Goal: Use online tool/utility: Utilize a website feature to perform a specific function

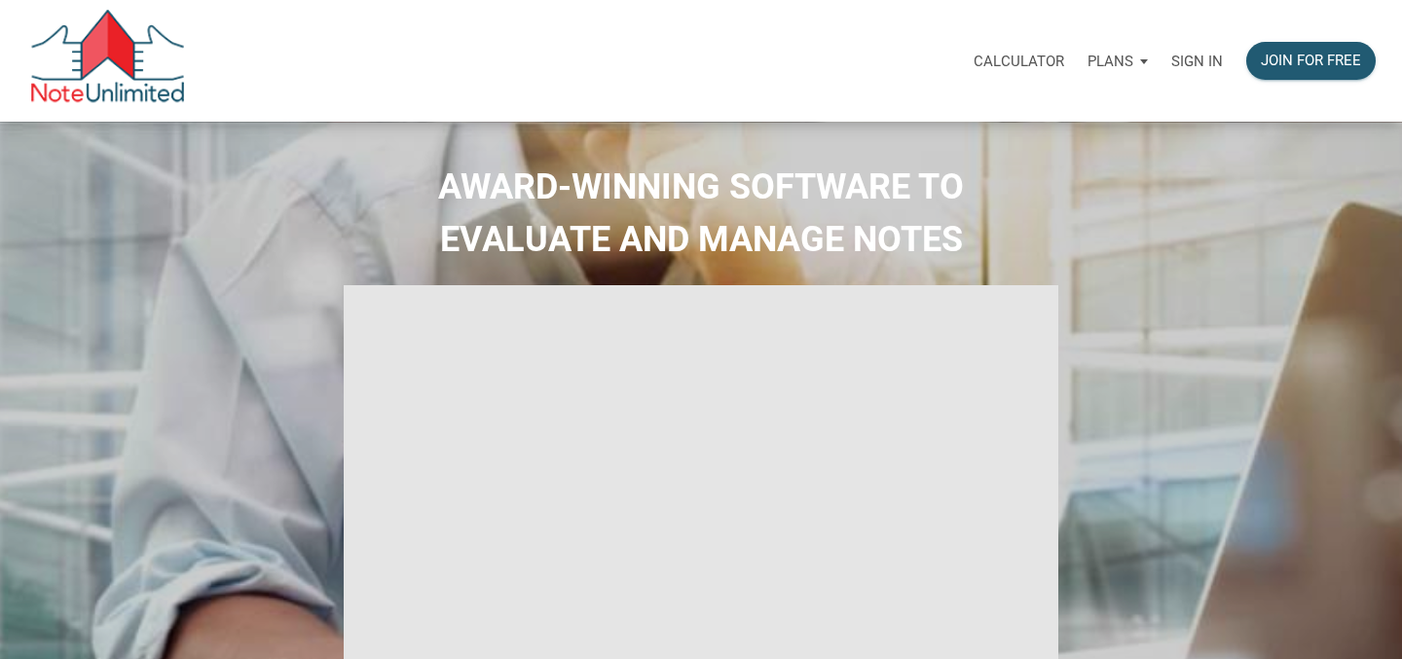
select select
type input "Introduction to new features"
select select
click at [1187, 64] on p "Sign in" at bounding box center [1198, 62] width 52 height 18
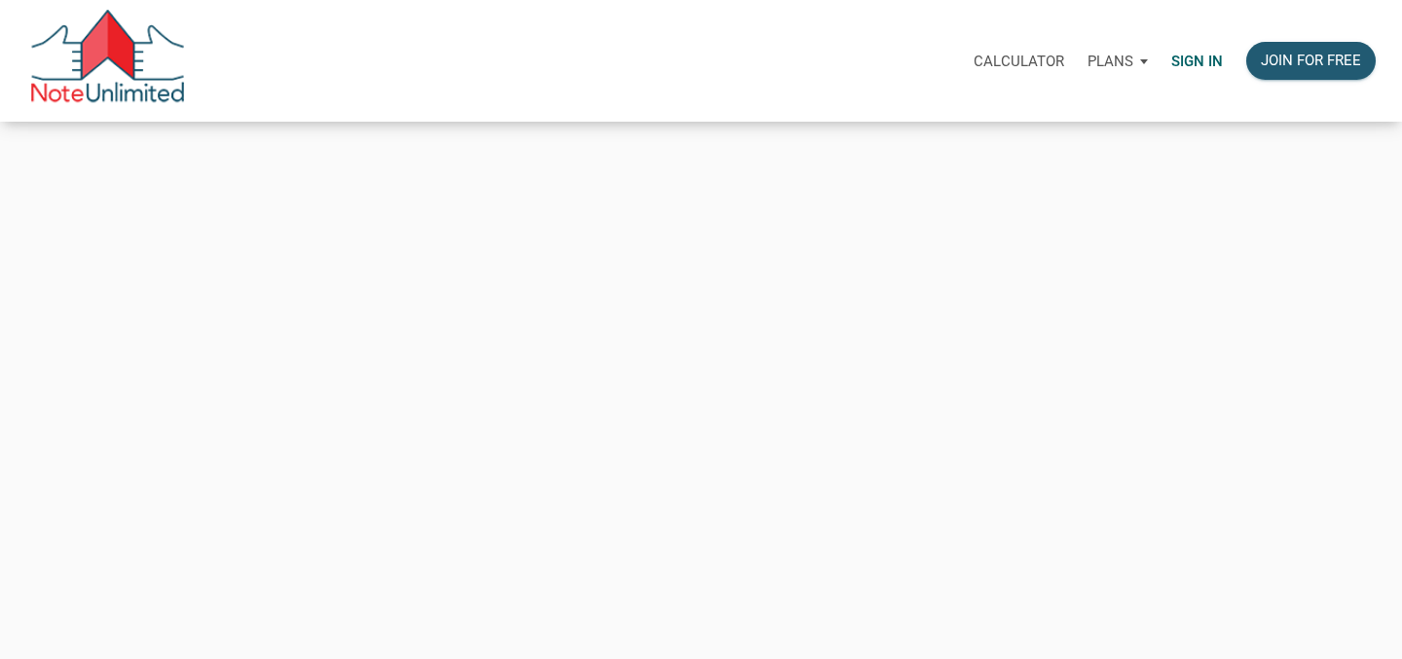
type input "[PERSON_NAME][EMAIL_ADDRESS][PERSON_NAME][DOMAIN_NAME]"
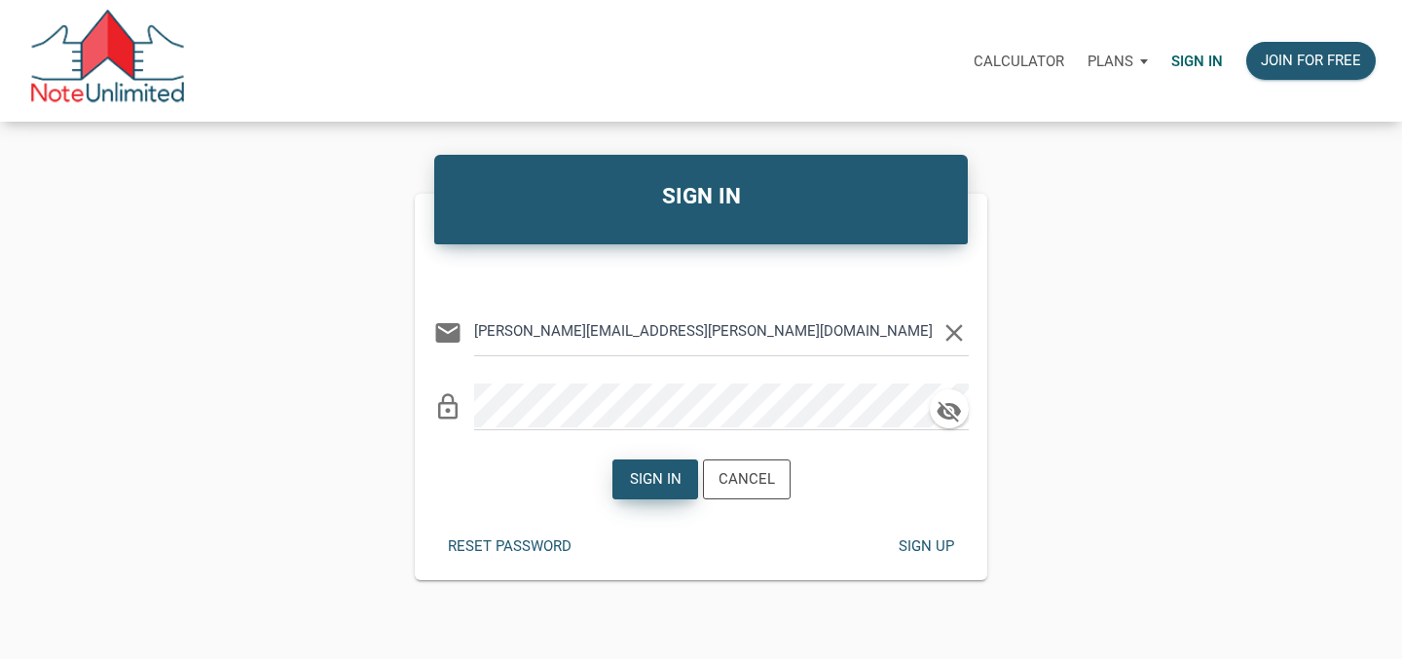
click at [674, 484] on div "Sign in" at bounding box center [655, 479] width 52 height 22
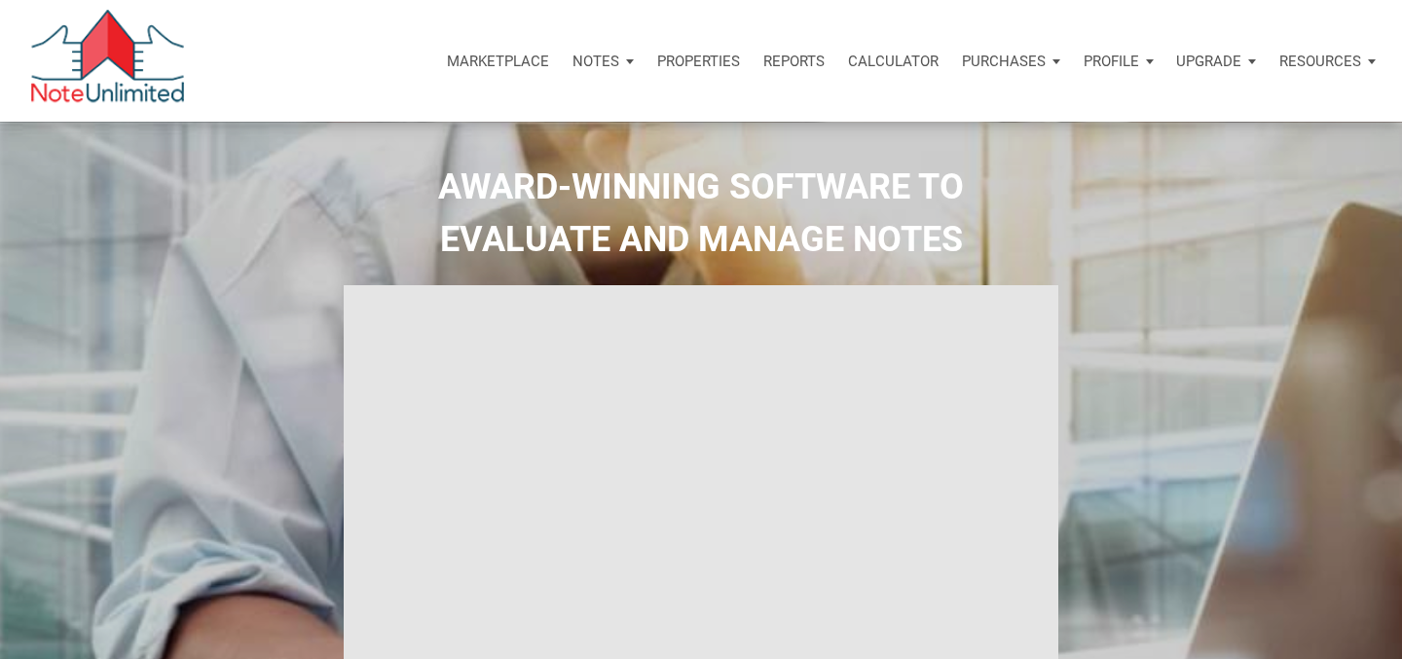
type input "Introduction to new features"
select select
click at [866, 66] on p "Calculator" at bounding box center [893, 62] width 91 height 18
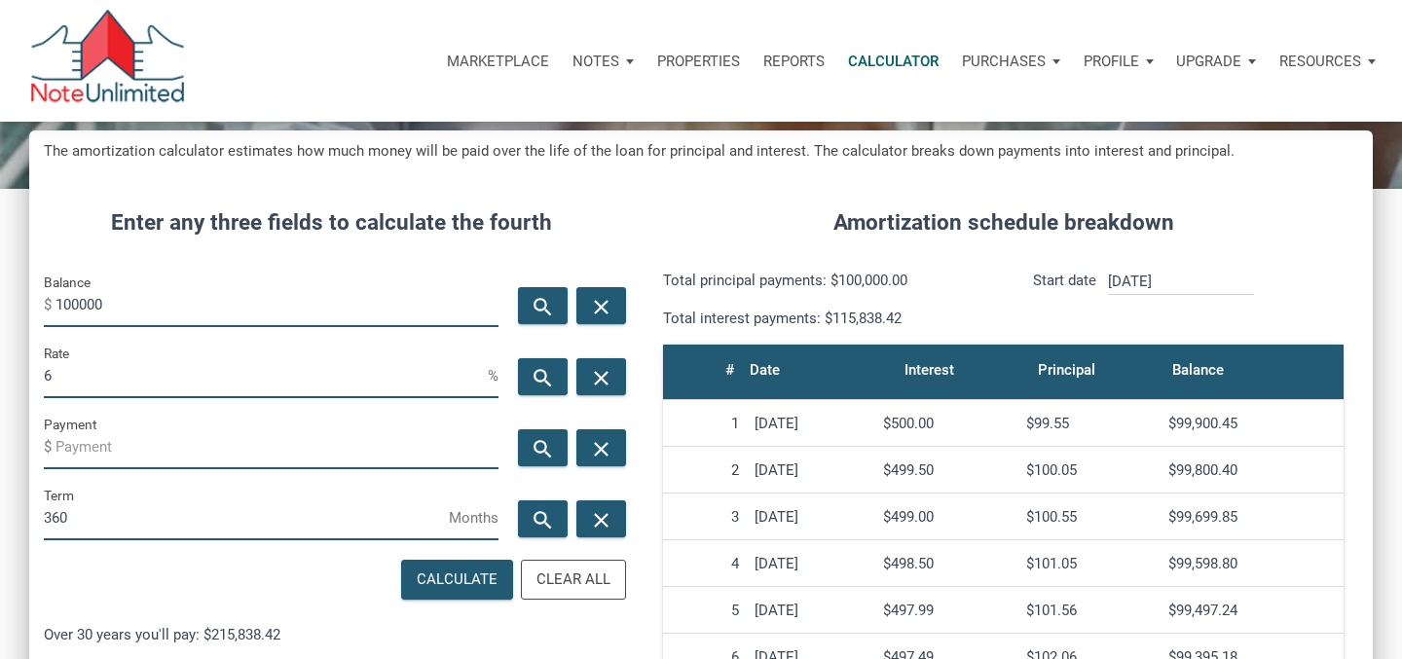
scroll to position [178, 0]
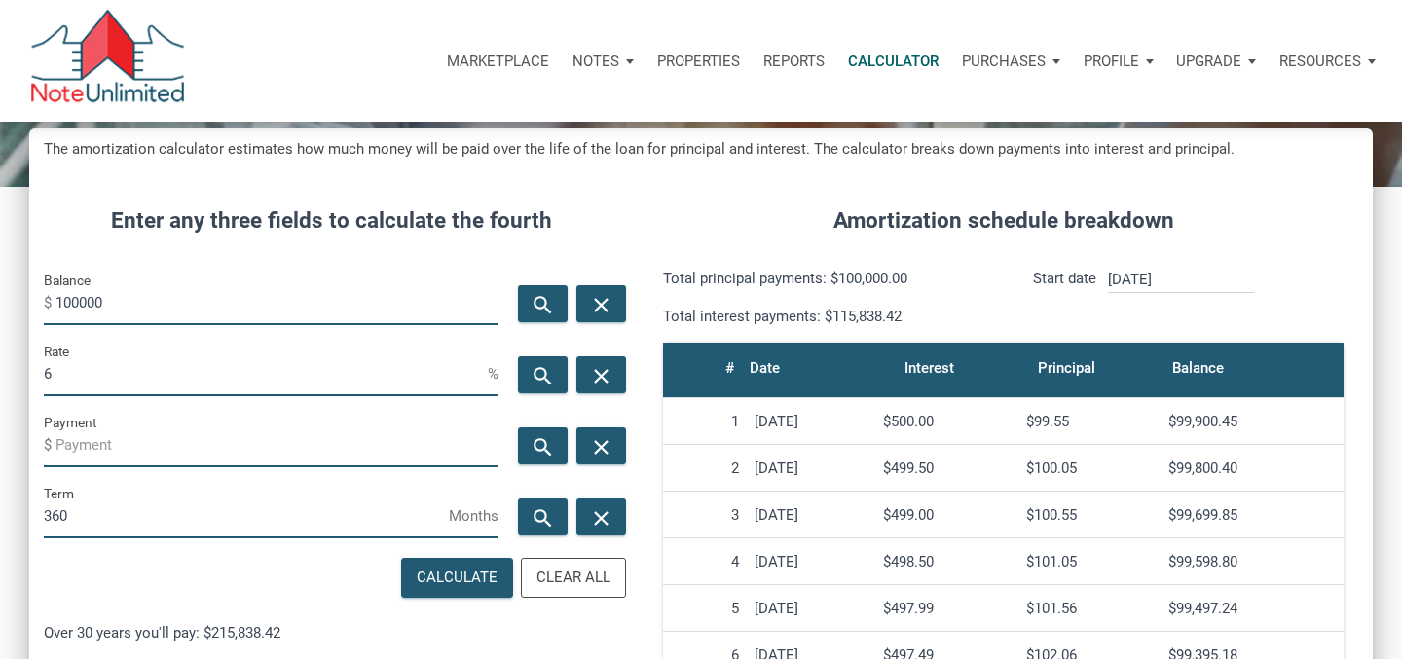
drag, startPoint x: 125, startPoint y: 304, endPoint x: 0, endPoint y: 297, distance: 124.8
click at [0, 297] on div "CALCULATOR The amortization calculator estimates how much money will be paid ov…" at bounding box center [701, 506] width 1402 height 1124
type input "76300"
drag, startPoint x: 58, startPoint y: 373, endPoint x: 28, endPoint y: 373, distance: 30.2
click at [39, 373] on div "Rate 6 %" at bounding box center [271, 375] width 484 height 71
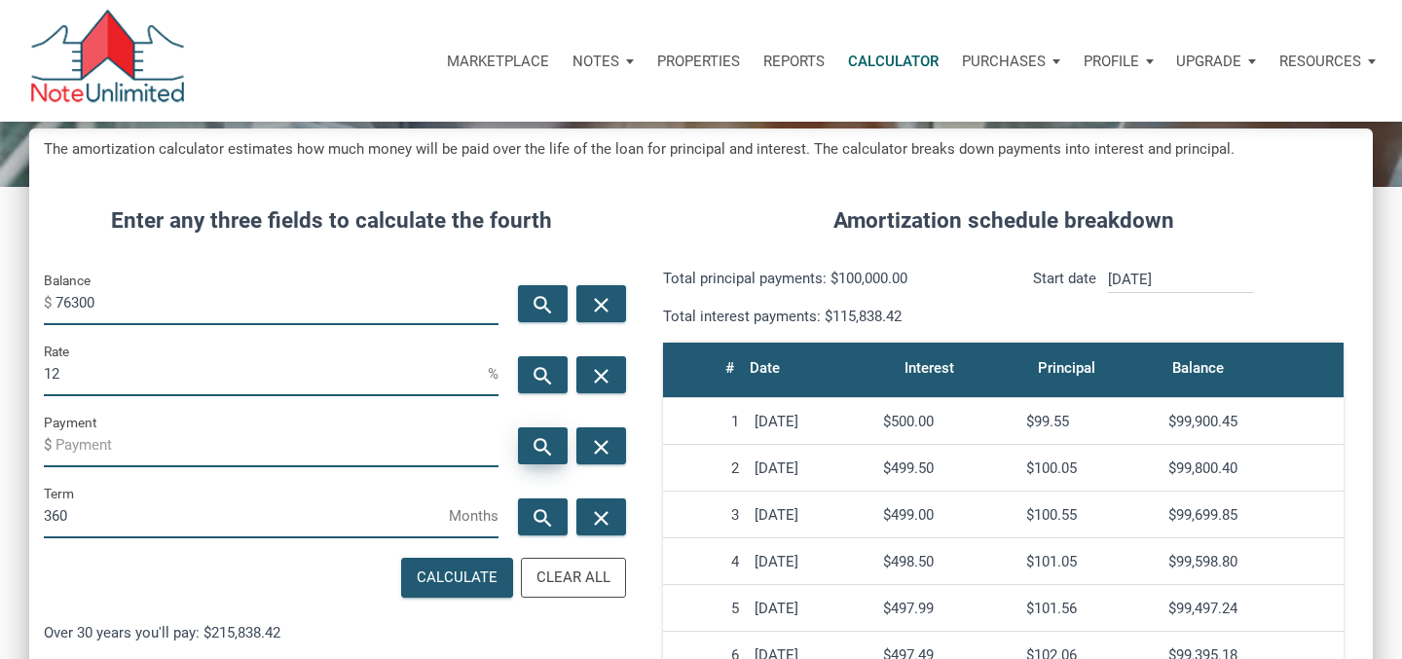
type input "12"
click at [549, 442] on icon "search" at bounding box center [543, 447] width 23 height 24
type input "-784.83"
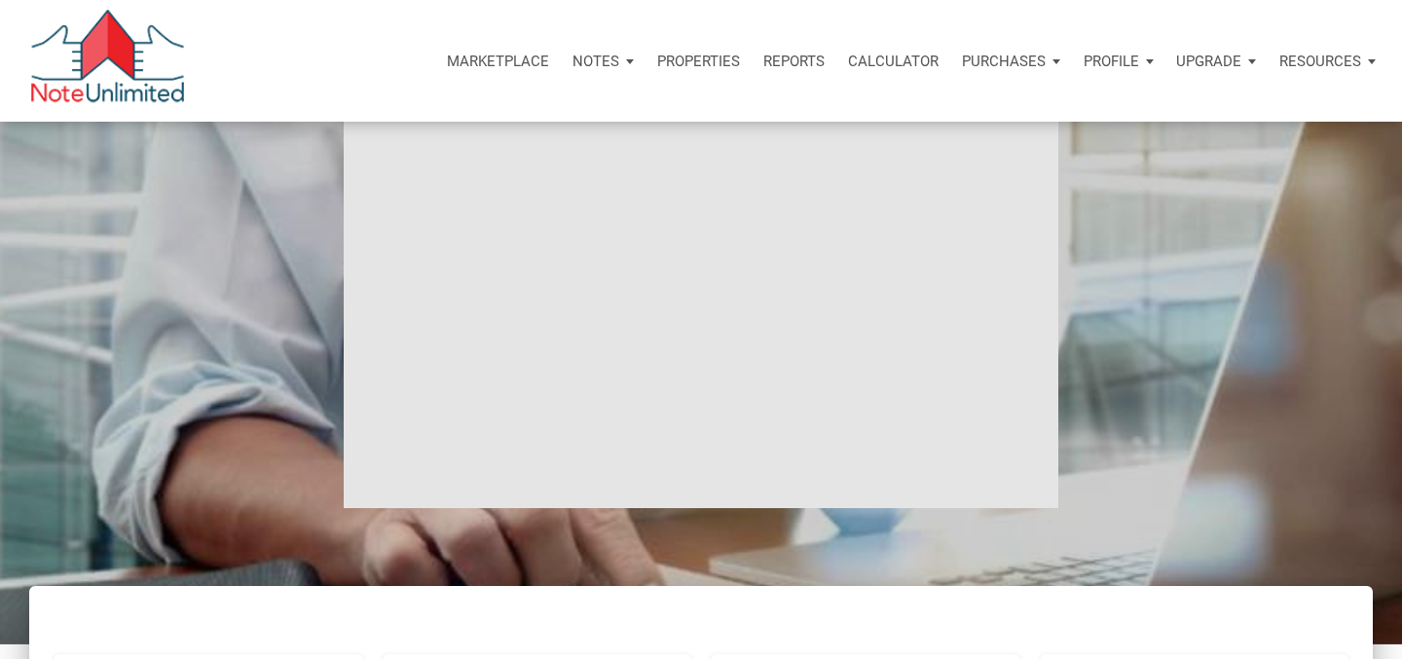
scroll to position [1840, 0]
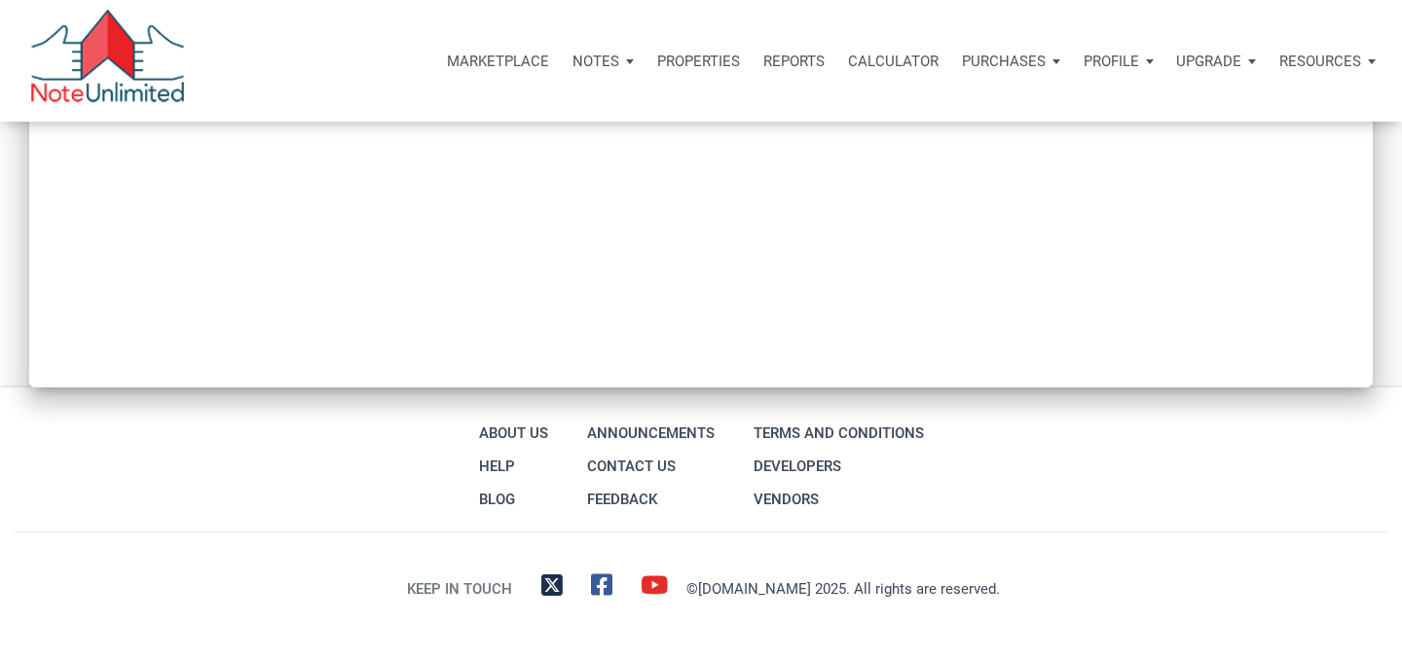
type input "Introduction to new features"
select select
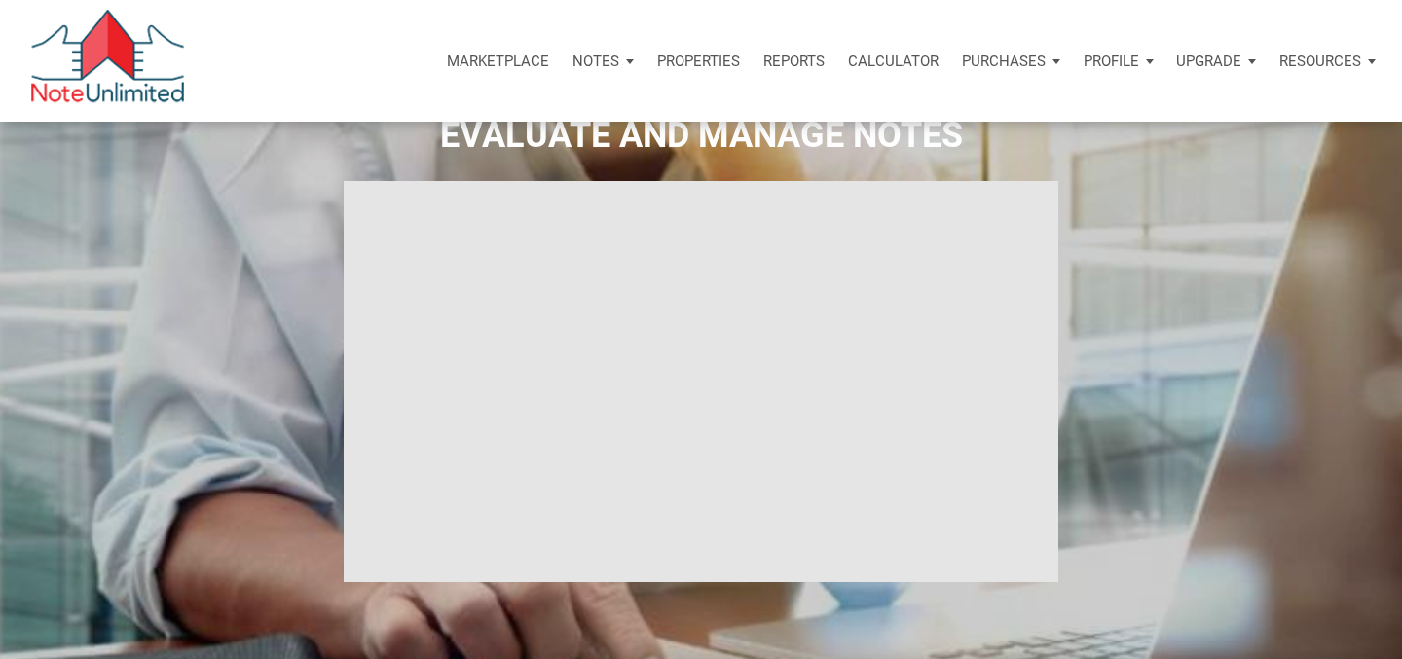
scroll to position [0, 0]
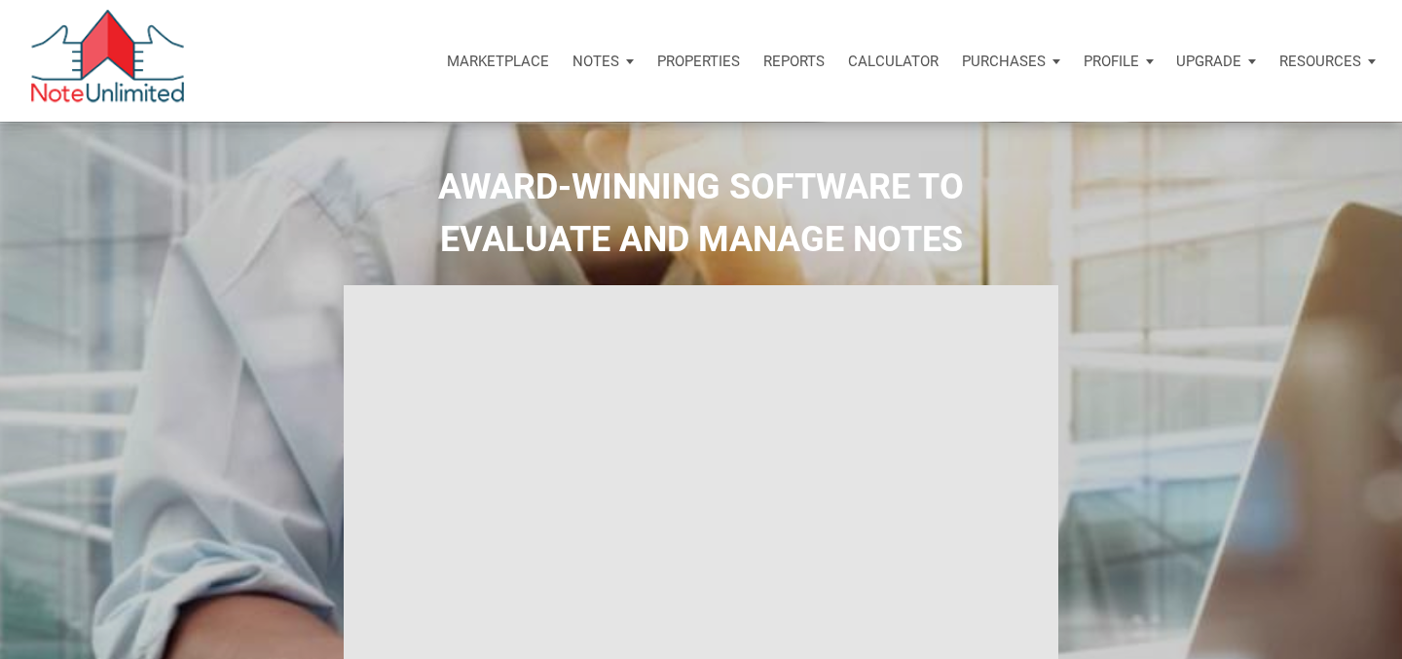
click at [887, 76] on div "Calculator" at bounding box center [894, 61] width 114 height 58
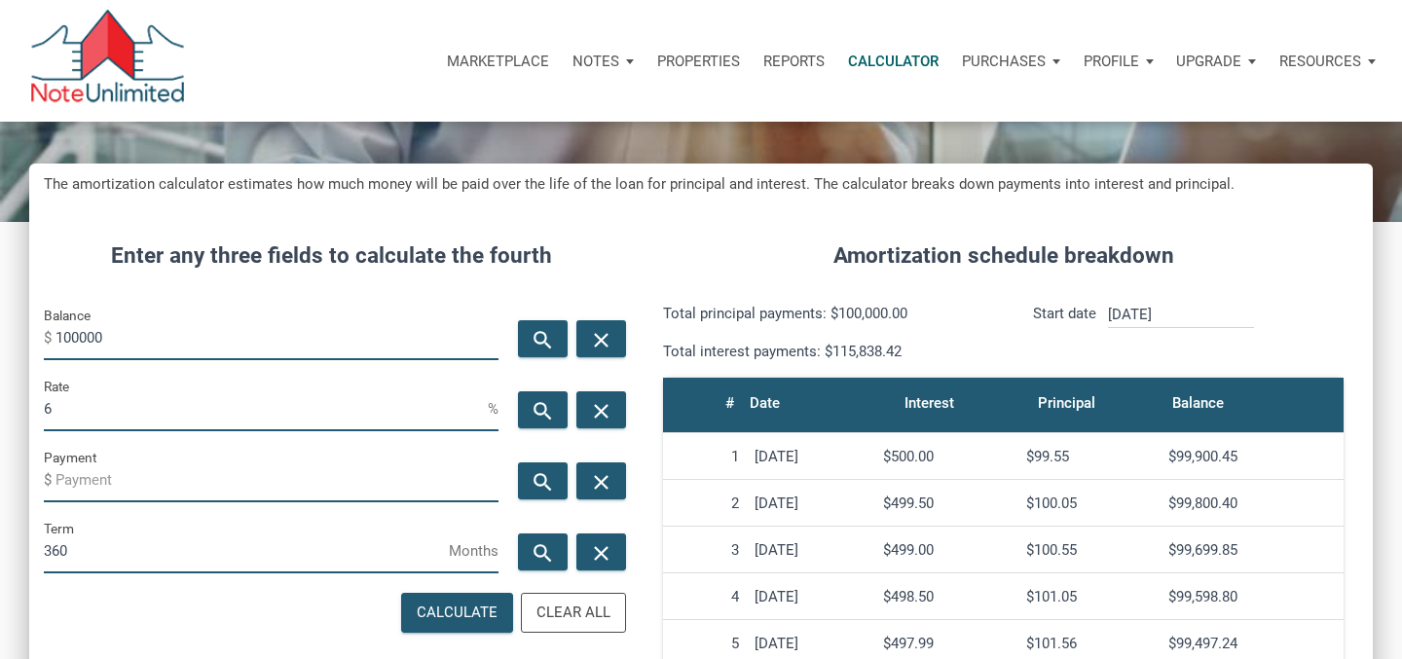
scroll to position [145, 0]
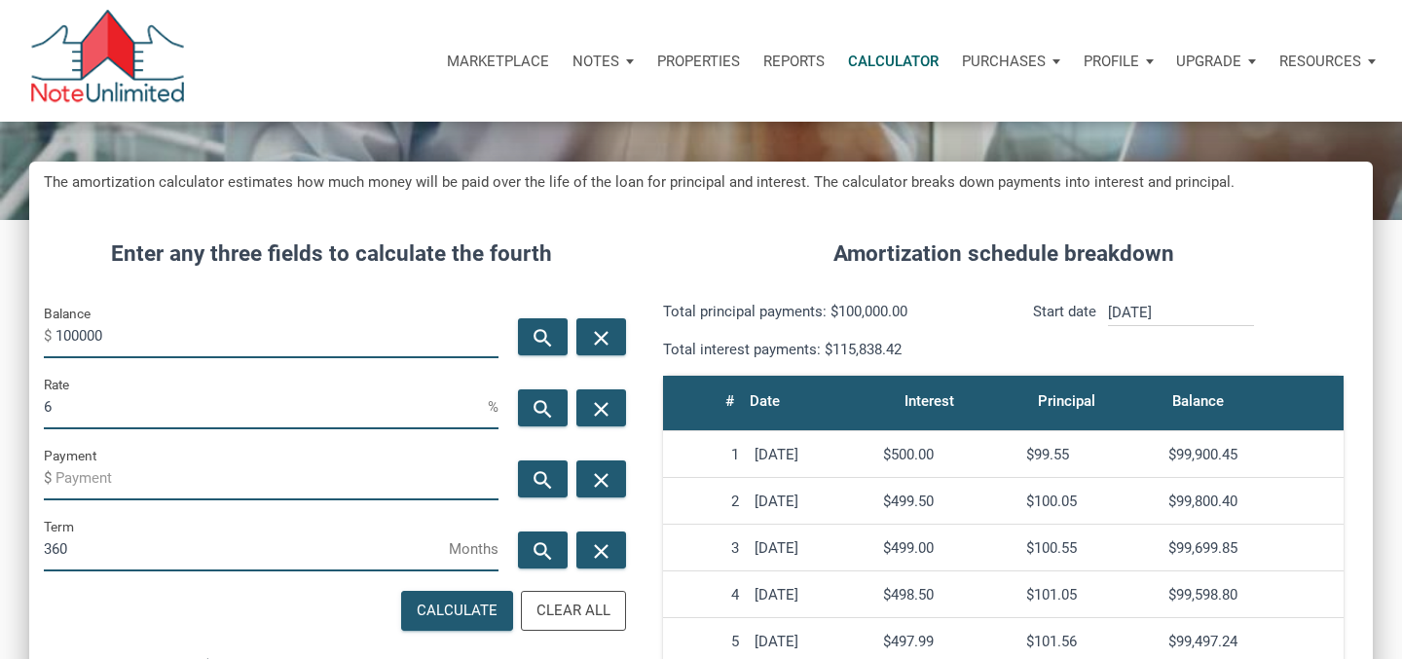
click at [91, 470] on input "Payment" at bounding box center [277, 479] width 443 height 44
type input "-779.78"
drag, startPoint x: 143, startPoint y: 342, endPoint x: 0, endPoint y: 205, distance: 197.7
click at [0, 216] on div "CALCULATOR The amortization calculator estimates how much money will be paid ov…" at bounding box center [701, 539] width 1402 height 1124
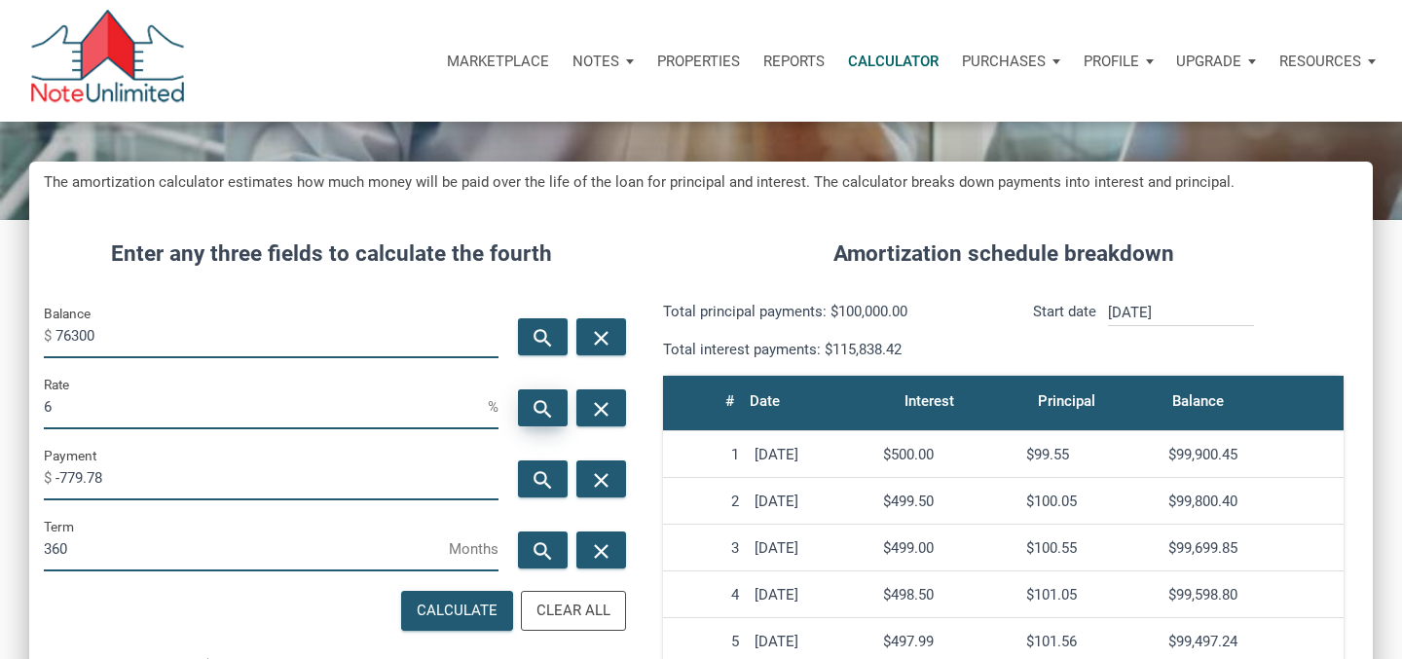
type input "76300"
click at [542, 405] on icon "search" at bounding box center [543, 409] width 23 height 24
click at [107, 337] on input "76300" at bounding box center [277, 337] width 443 height 44
drag, startPoint x: 93, startPoint y: 410, endPoint x: 0, endPoint y: 395, distance: 93.7
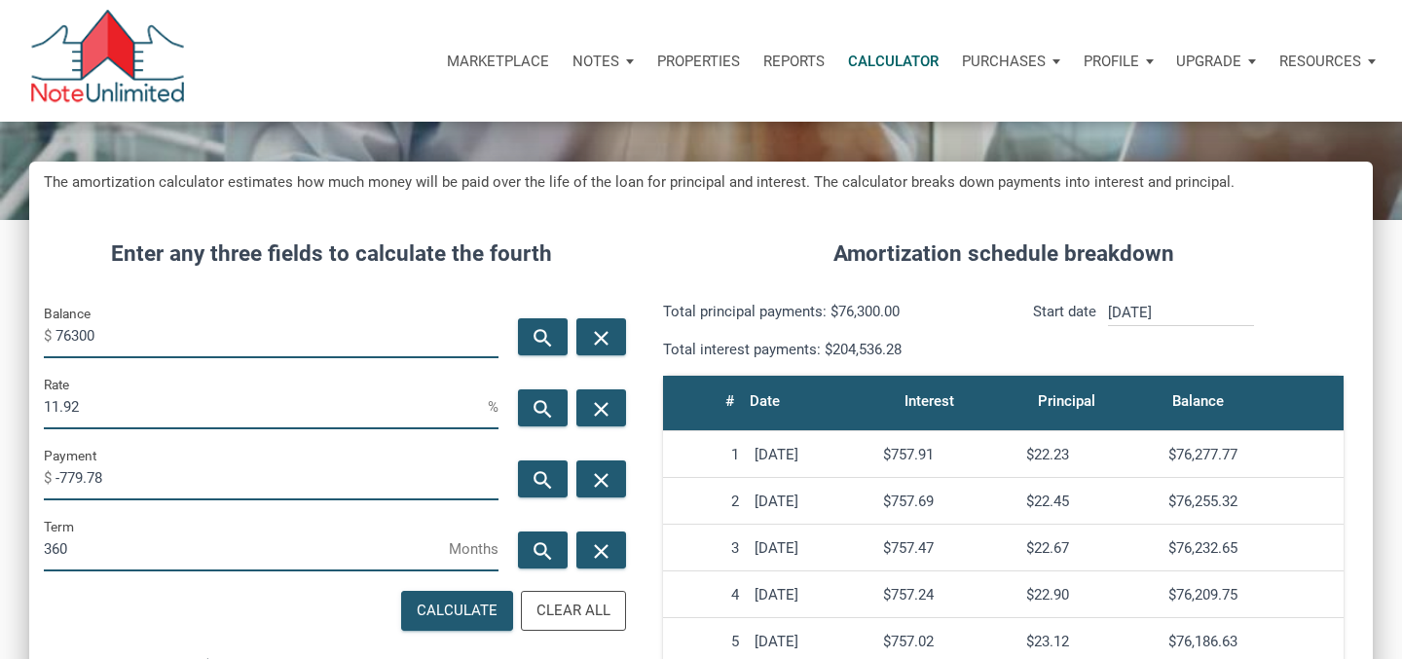
click at [0, 395] on div "CALCULATOR The amortization calculator estimates how much money will be paid ov…" at bounding box center [701, 539] width 1402 height 1124
type input "12"
click at [541, 350] on icon "search" at bounding box center [543, 338] width 23 height 24
type input "75808.91"
drag, startPoint x: 125, startPoint y: 480, endPoint x: 0, endPoint y: 445, distance: 129.5
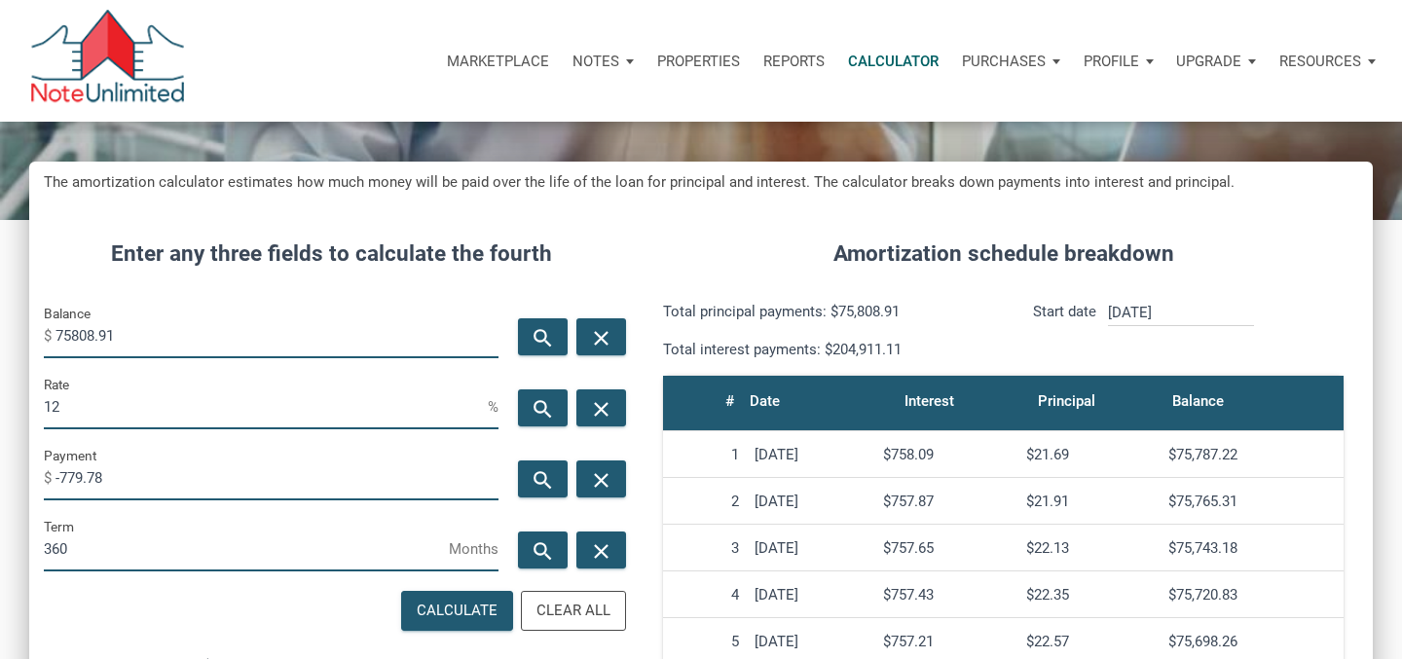
click at [0, 425] on div "CALCULATOR The amortization calculator estimates how much money will be paid ov…" at bounding box center [701, 539] width 1402 height 1124
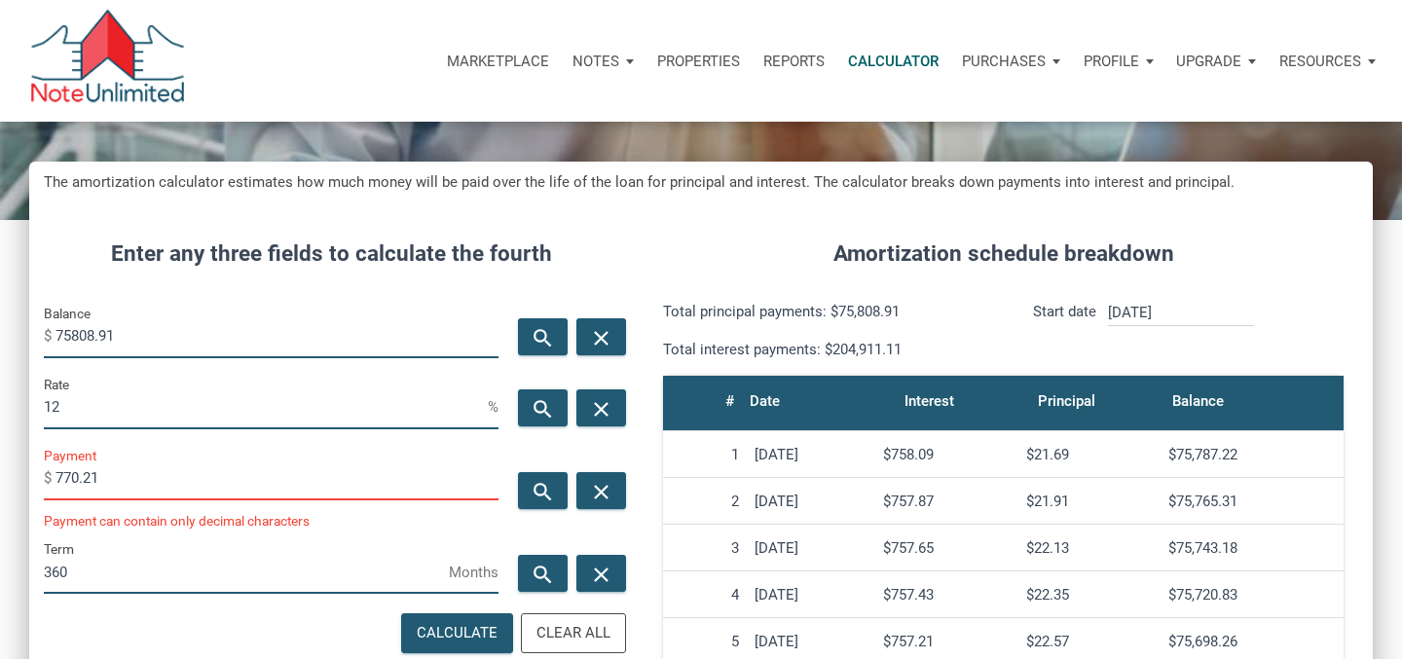
scroll to position [972979, 972574]
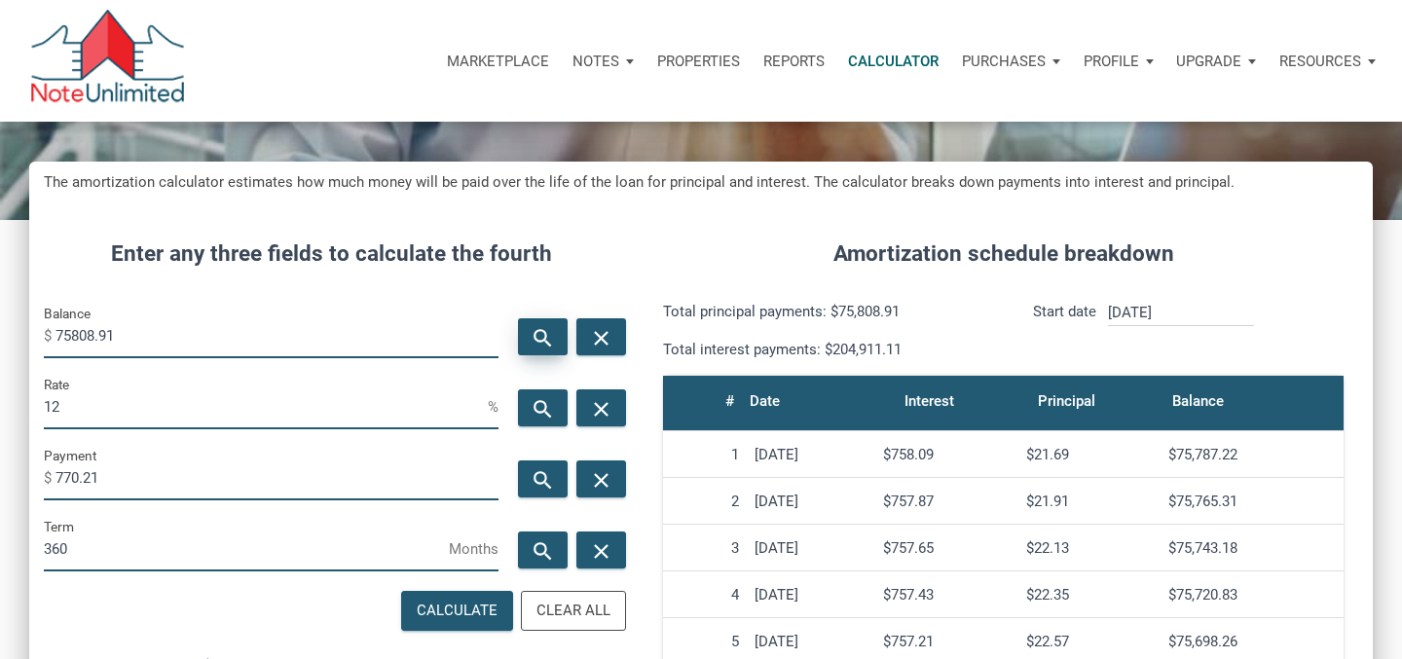
type input "-770.21"
click at [550, 342] on icon "search" at bounding box center [543, 338] width 23 height 24
type input "74878.53"
drag, startPoint x: 120, startPoint y: 485, endPoint x: 65, endPoint y: 481, distance: 54.7
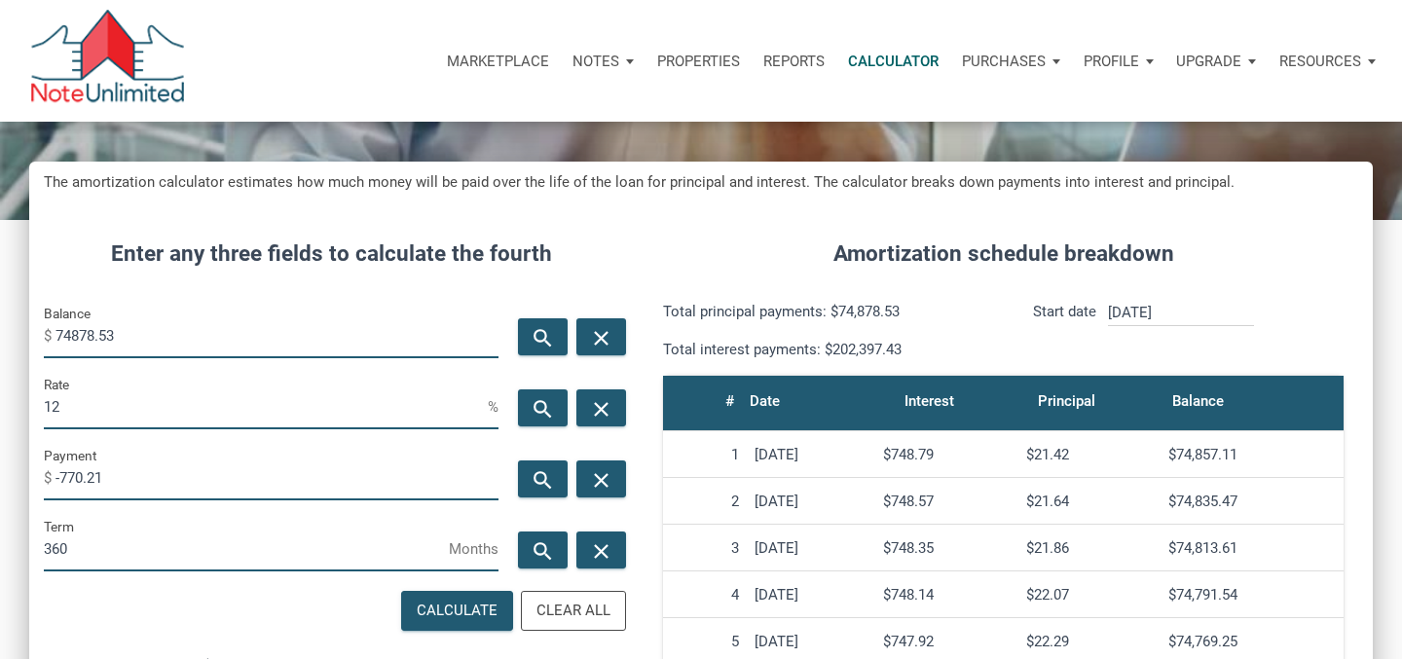
click at [65, 481] on input "-770.21" at bounding box center [277, 479] width 443 height 44
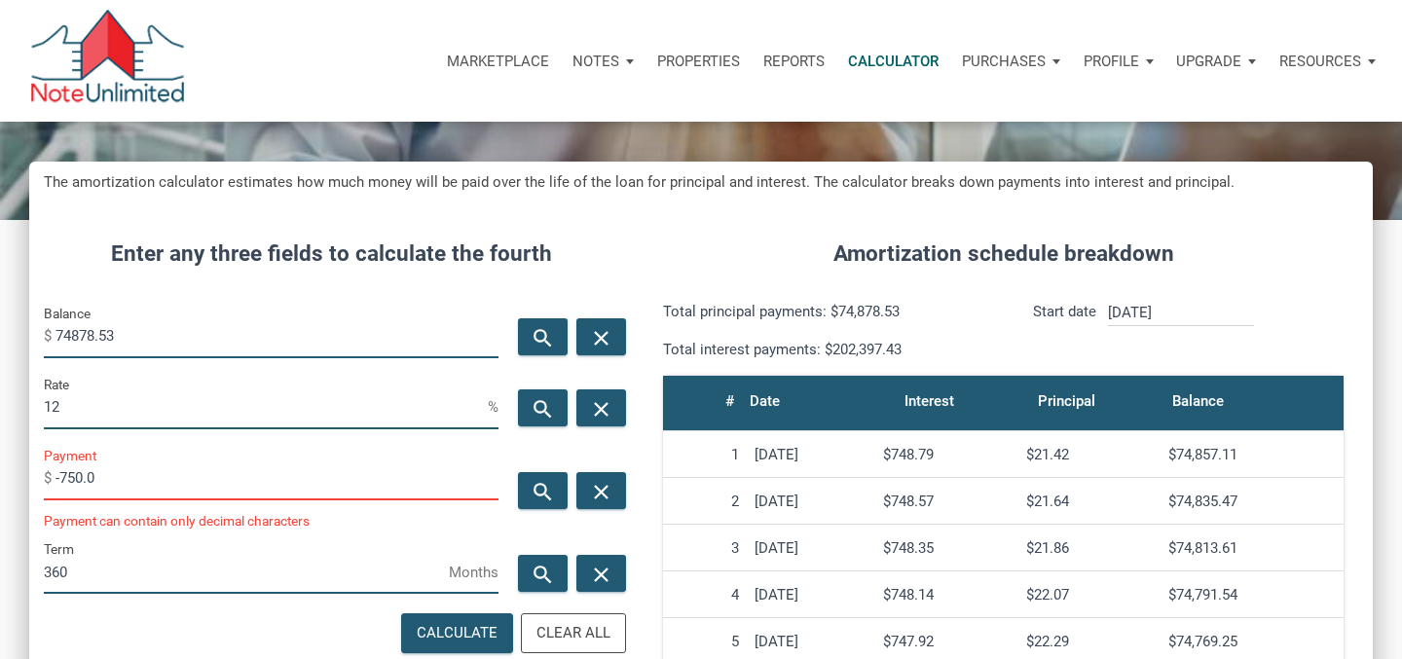
scroll to position [972979, 972574]
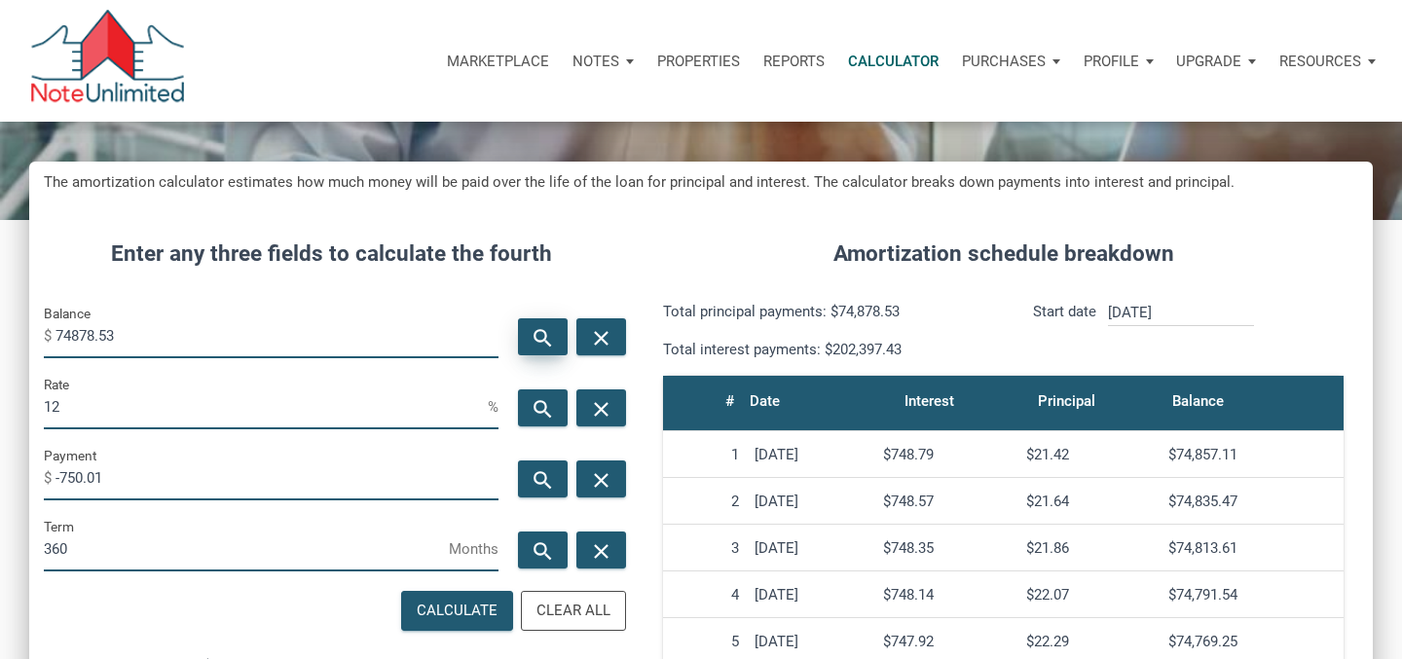
type input "-750.01"
click at [553, 330] on icon "search" at bounding box center [543, 338] width 23 height 24
type input "72914.72"
drag, startPoint x: 106, startPoint y: 479, endPoint x: 94, endPoint y: 478, distance: 11.7
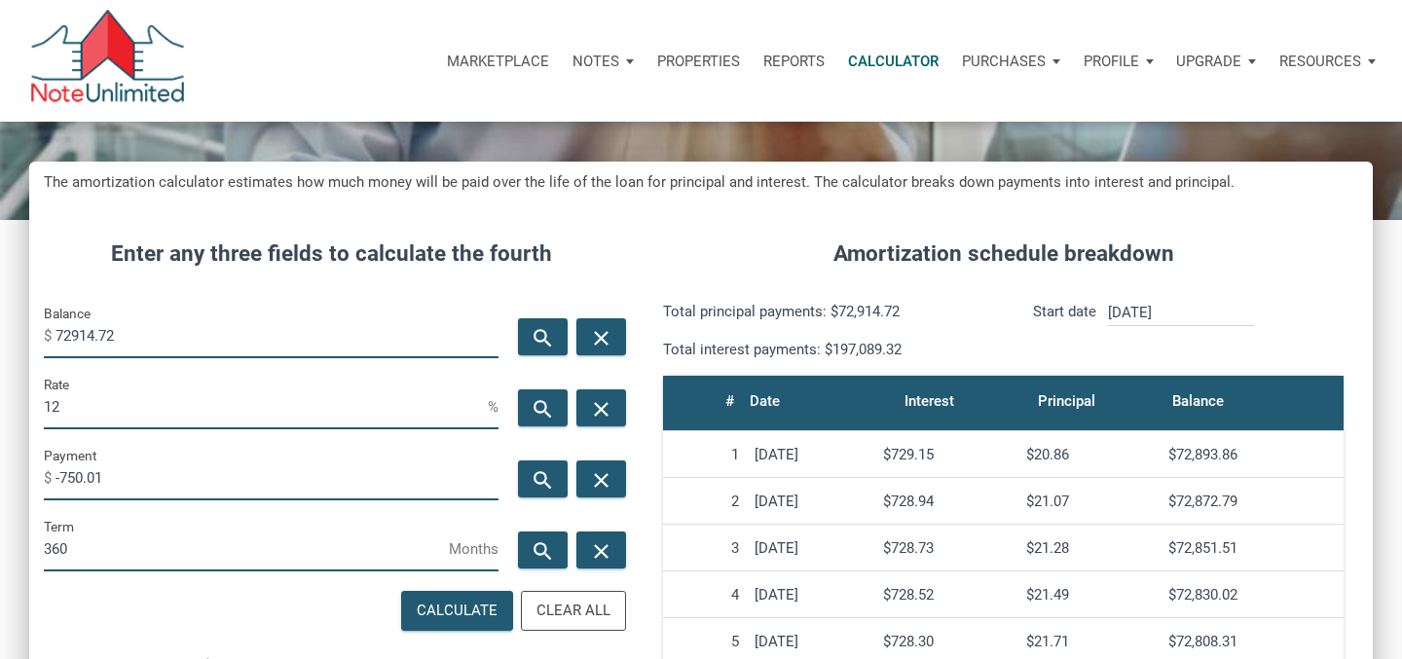
click at [94, 478] on input "-750.01" at bounding box center [277, 479] width 443 height 44
drag, startPoint x: 91, startPoint y: 478, endPoint x: 123, endPoint y: 478, distance: 32.1
click at [123, 478] on input "-750.01" at bounding box center [277, 479] width 443 height 44
type input "-750.23"
click at [546, 341] on icon "search" at bounding box center [543, 338] width 23 height 24
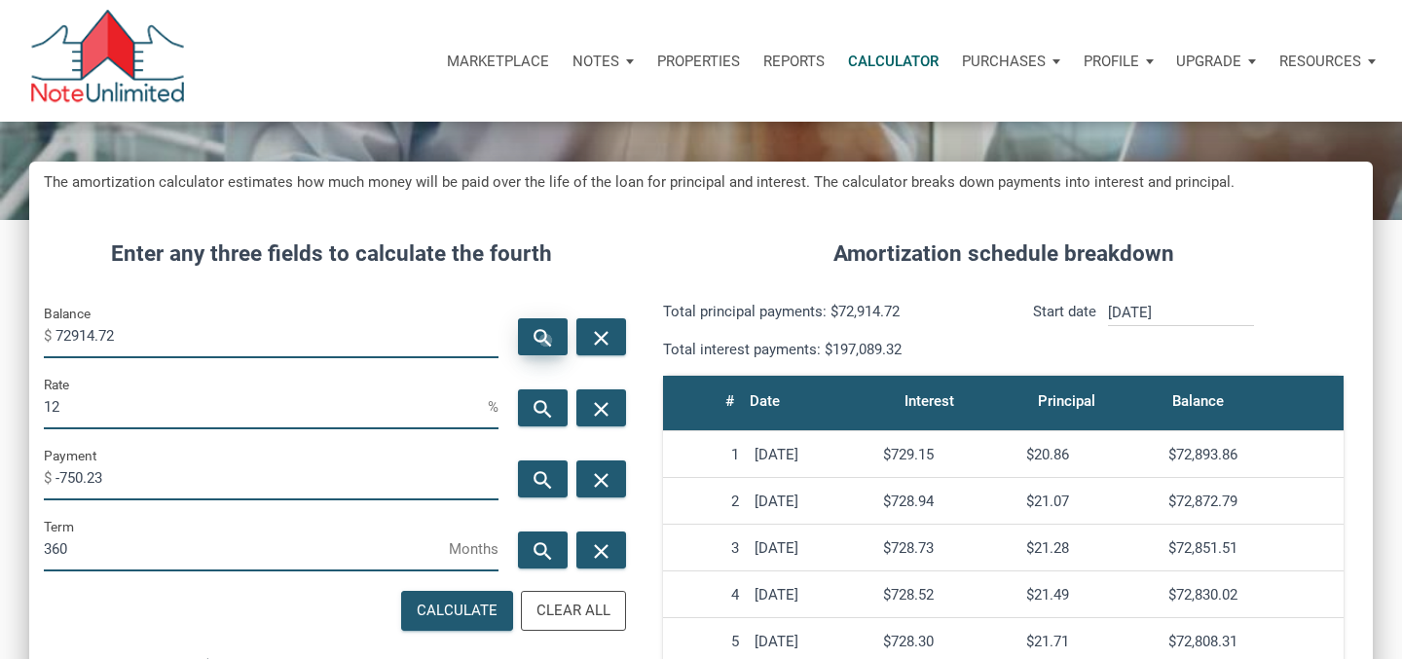
type input "72936.11"
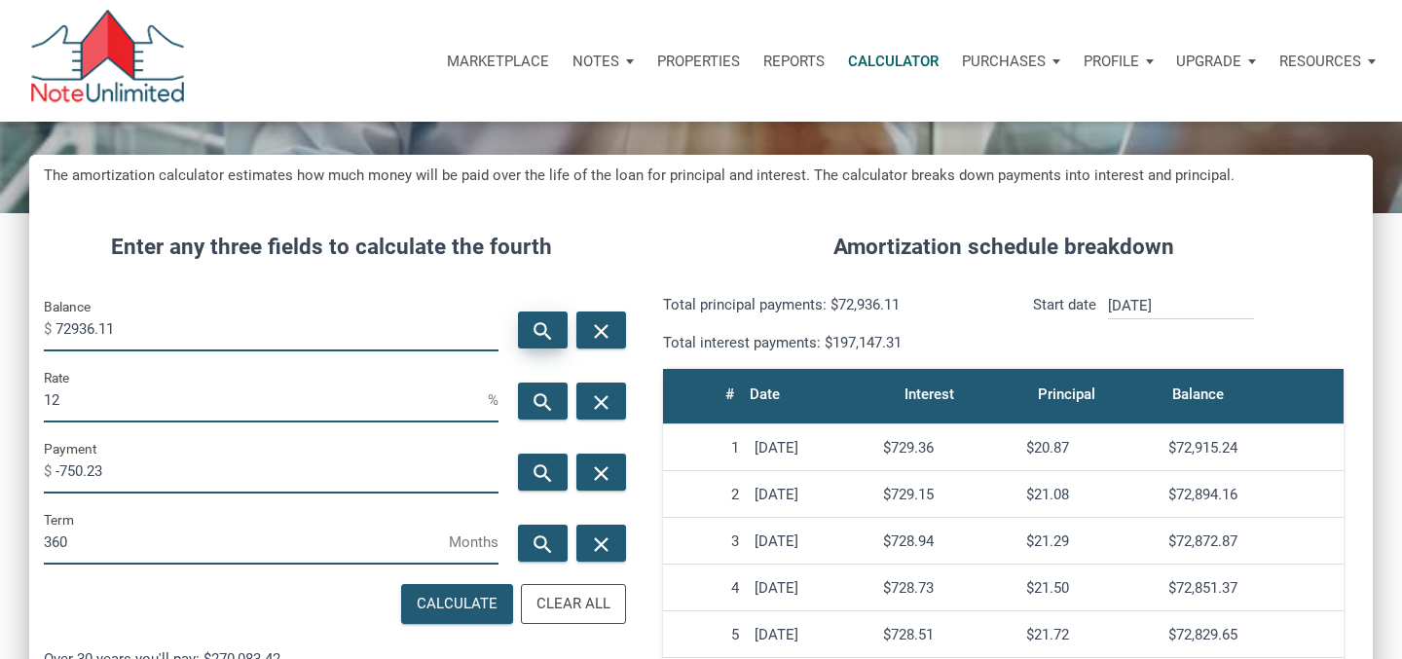
scroll to position [155, 0]
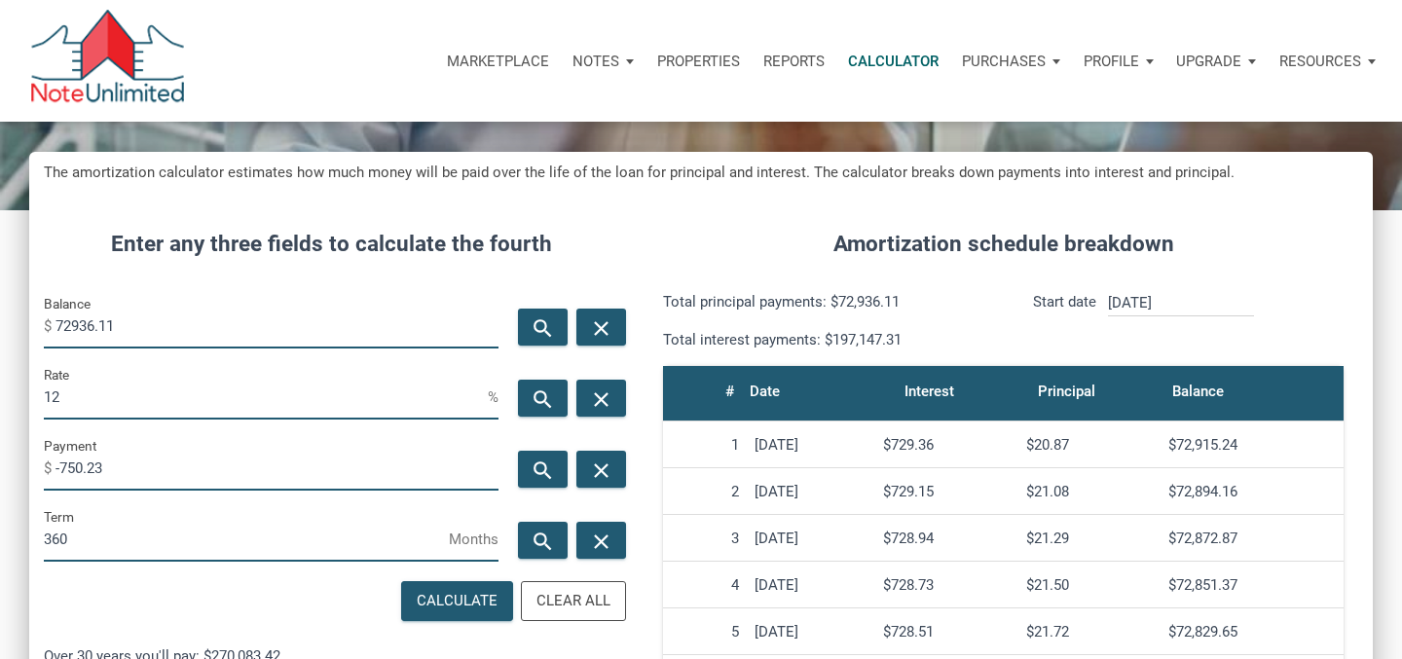
drag, startPoint x: 68, startPoint y: 467, endPoint x: 133, endPoint y: 462, distance: 65.5
click at [133, 462] on input "-750.23" at bounding box center [277, 469] width 443 height 44
type input "-775.23"
click at [550, 338] on icon "search" at bounding box center [543, 329] width 23 height 24
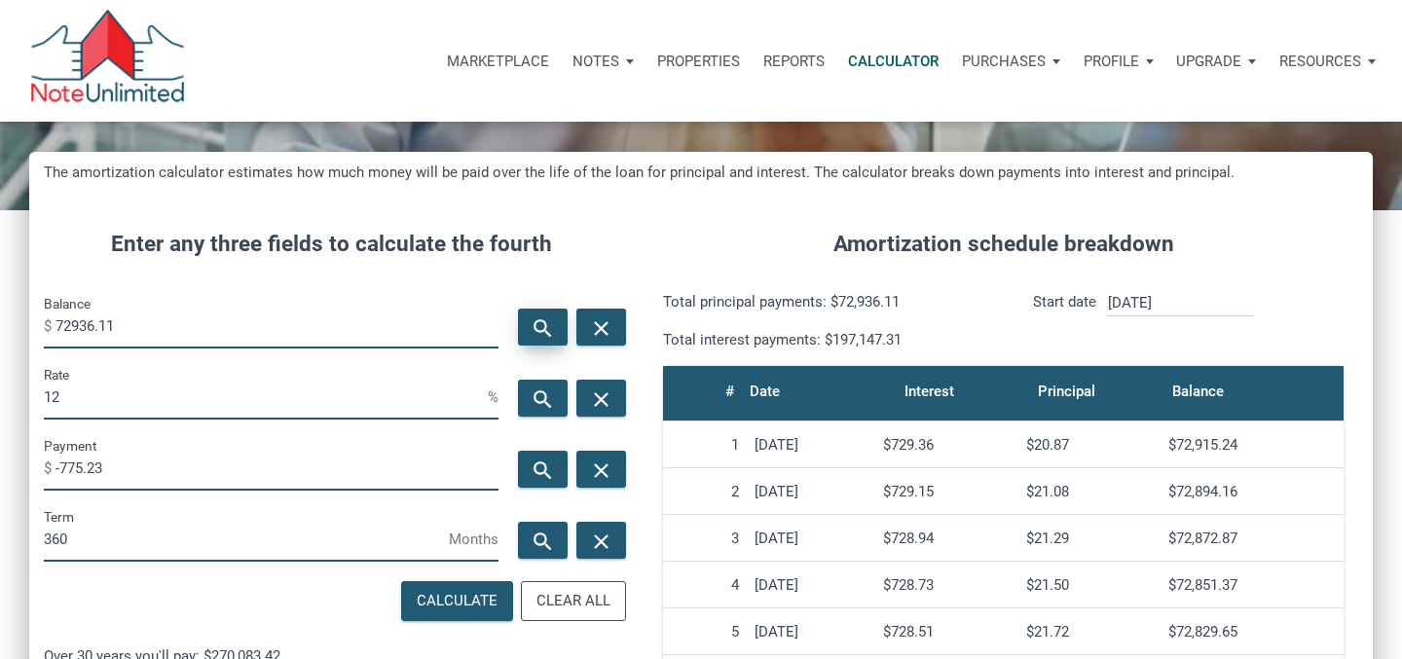
type input "75366.57"
drag, startPoint x: 108, startPoint y: 470, endPoint x: 72, endPoint y: 466, distance: 36.4
click at [72, 466] on input "-775.23" at bounding box center [277, 469] width 443 height 44
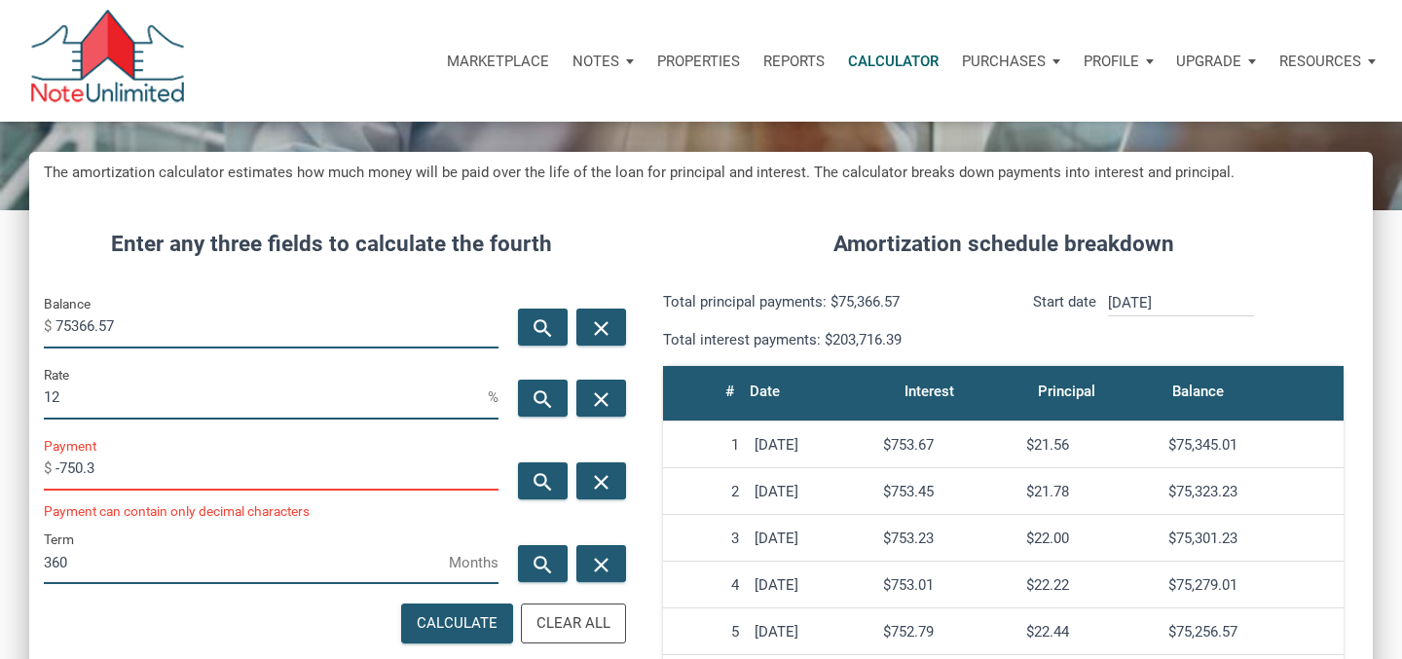
scroll to position [972979, 972574]
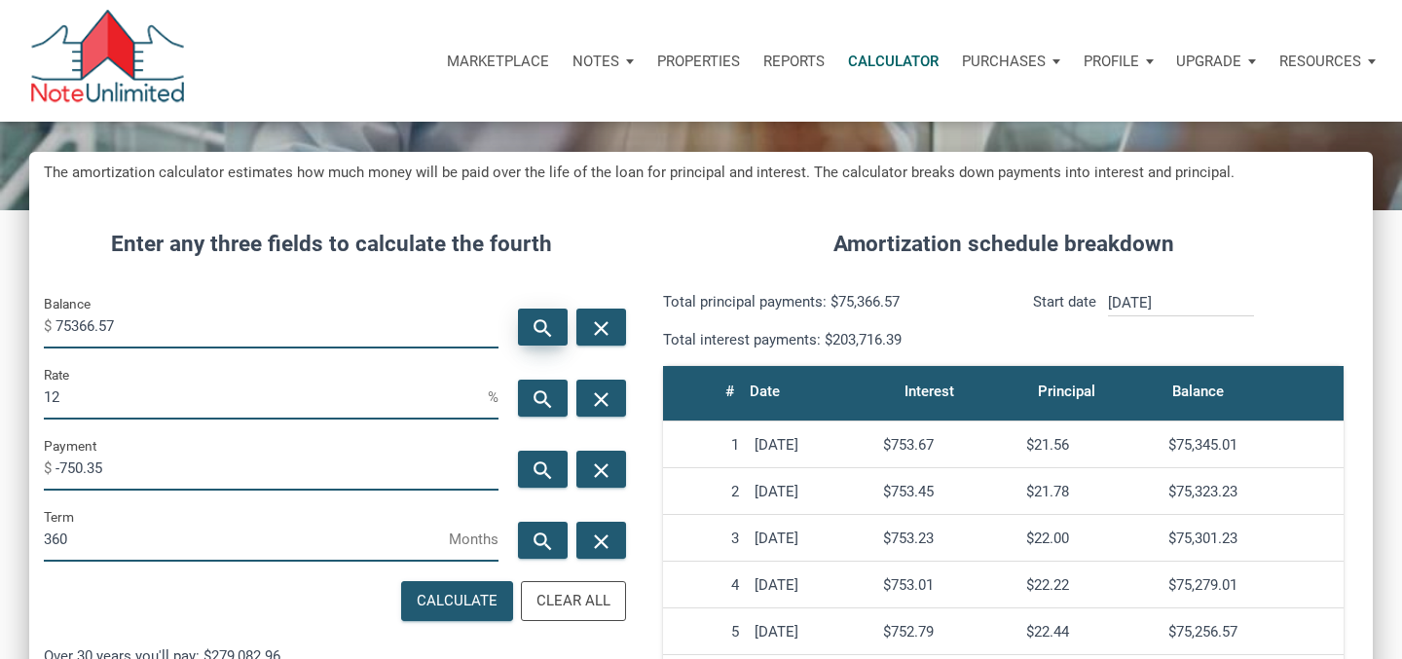
type input "-750.35"
click at [540, 333] on icon "search" at bounding box center [543, 329] width 23 height 24
drag, startPoint x: 82, startPoint y: 328, endPoint x: 185, endPoint y: 328, distance: 103.2
click at [183, 328] on input "72947.77" at bounding box center [277, 327] width 443 height 44
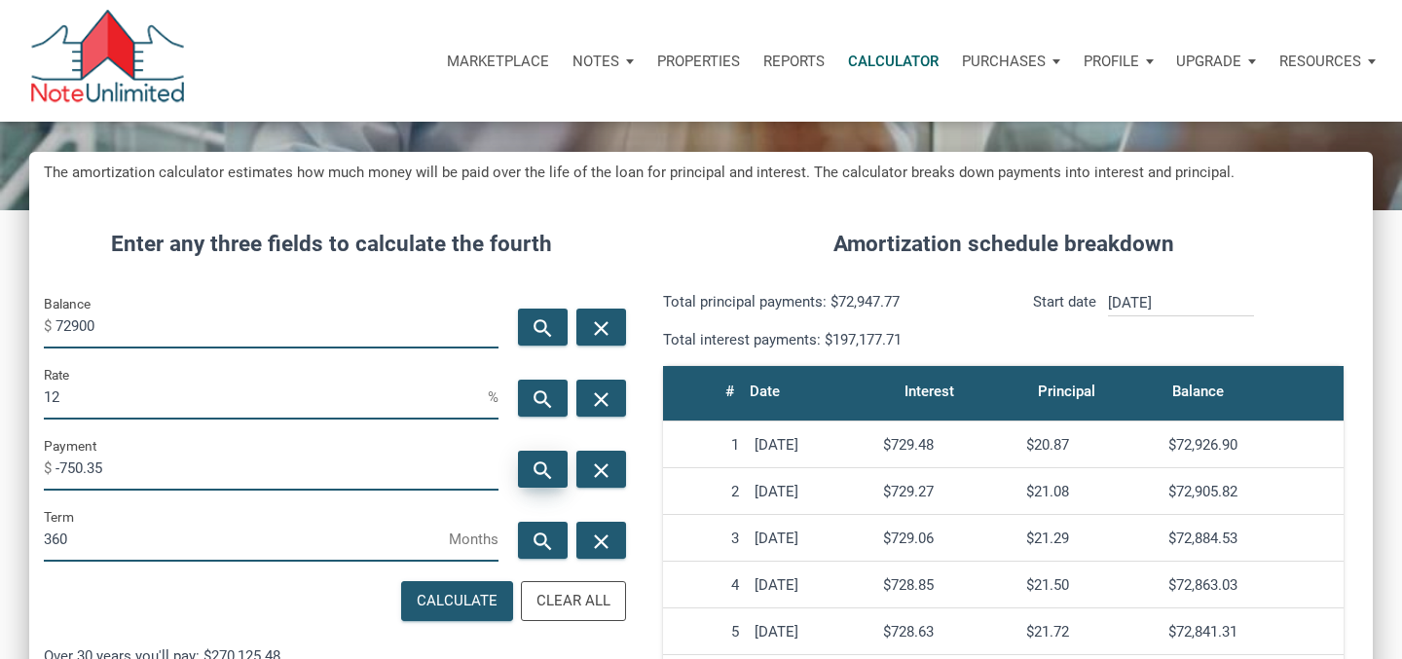
type input "72900"
click at [542, 478] on icon "search" at bounding box center [543, 471] width 23 height 24
type input "-749.86"
click at [68, 324] on input "72900" at bounding box center [277, 327] width 443 height 44
drag, startPoint x: 62, startPoint y: 322, endPoint x: 129, endPoint y: 320, distance: 66.3
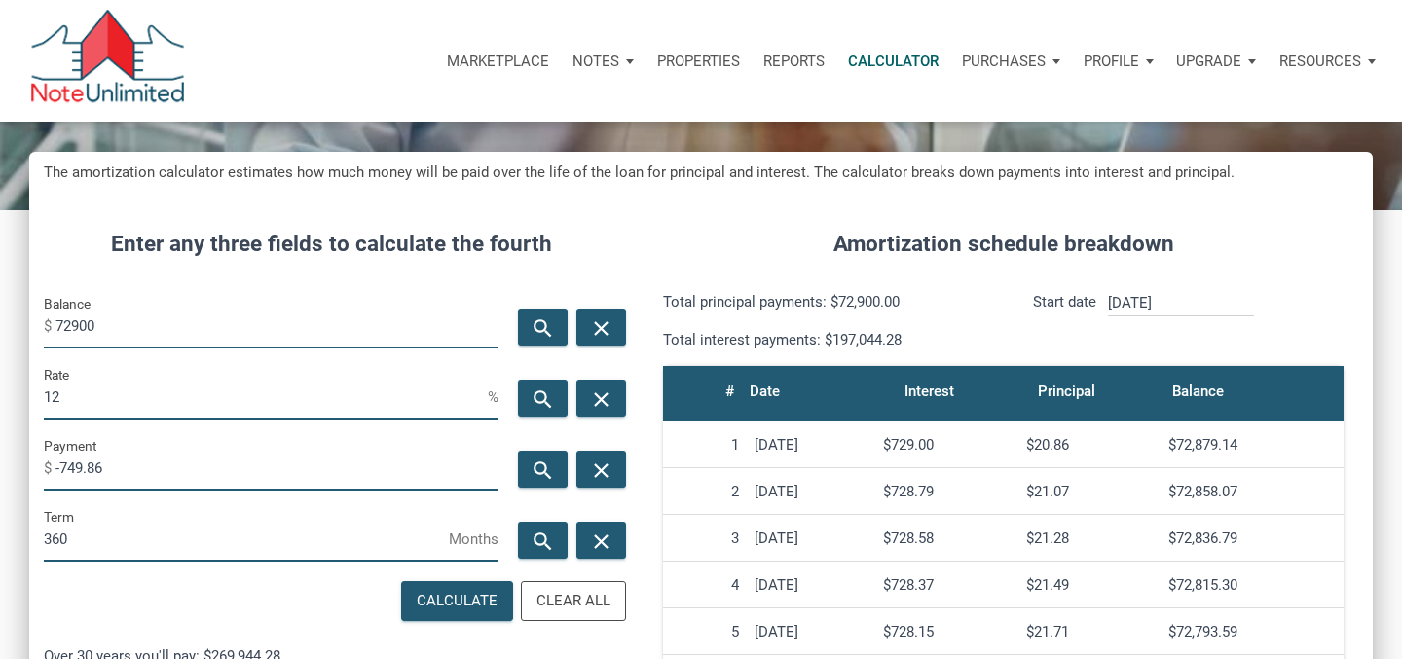
click at [129, 322] on input "72900" at bounding box center [277, 327] width 443 height 44
type input "73000"
click at [541, 460] on icon "search" at bounding box center [543, 471] width 23 height 24
type input "-750.89"
